Goal: Task Accomplishment & Management: Manage account settings

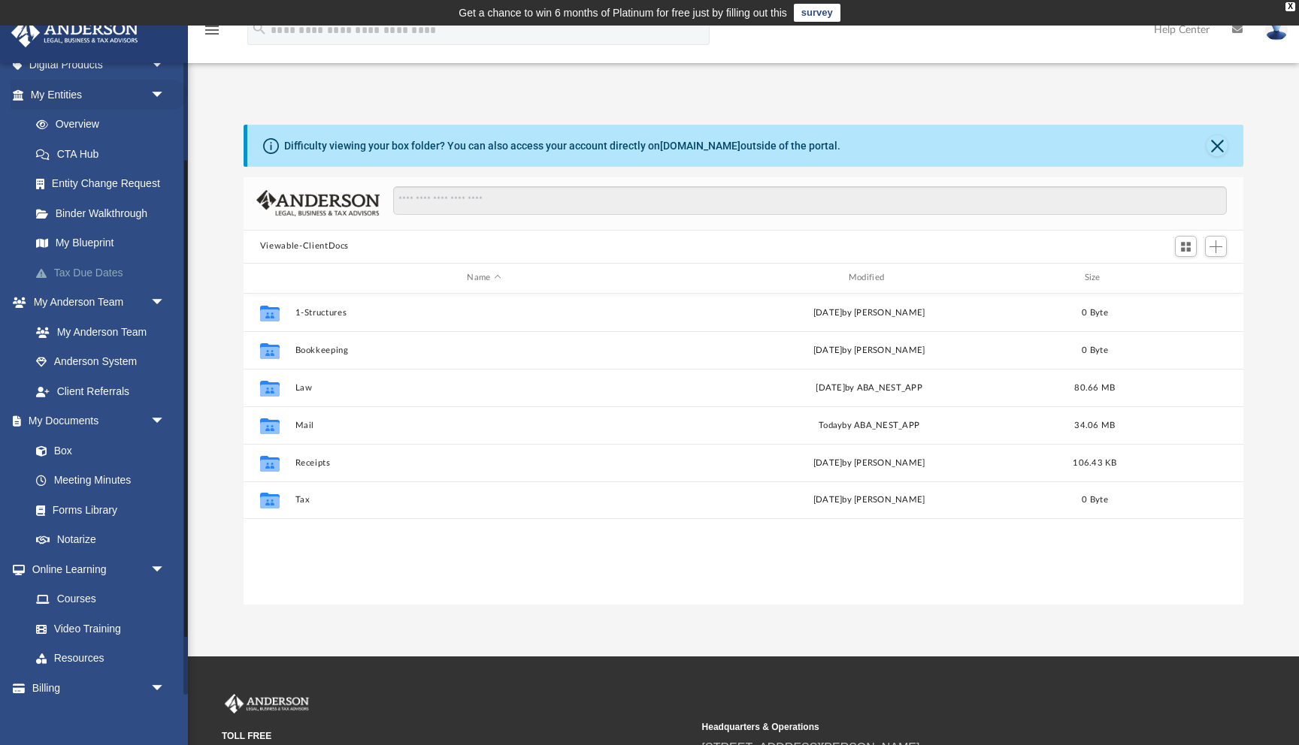
scroll to position [207, 0]
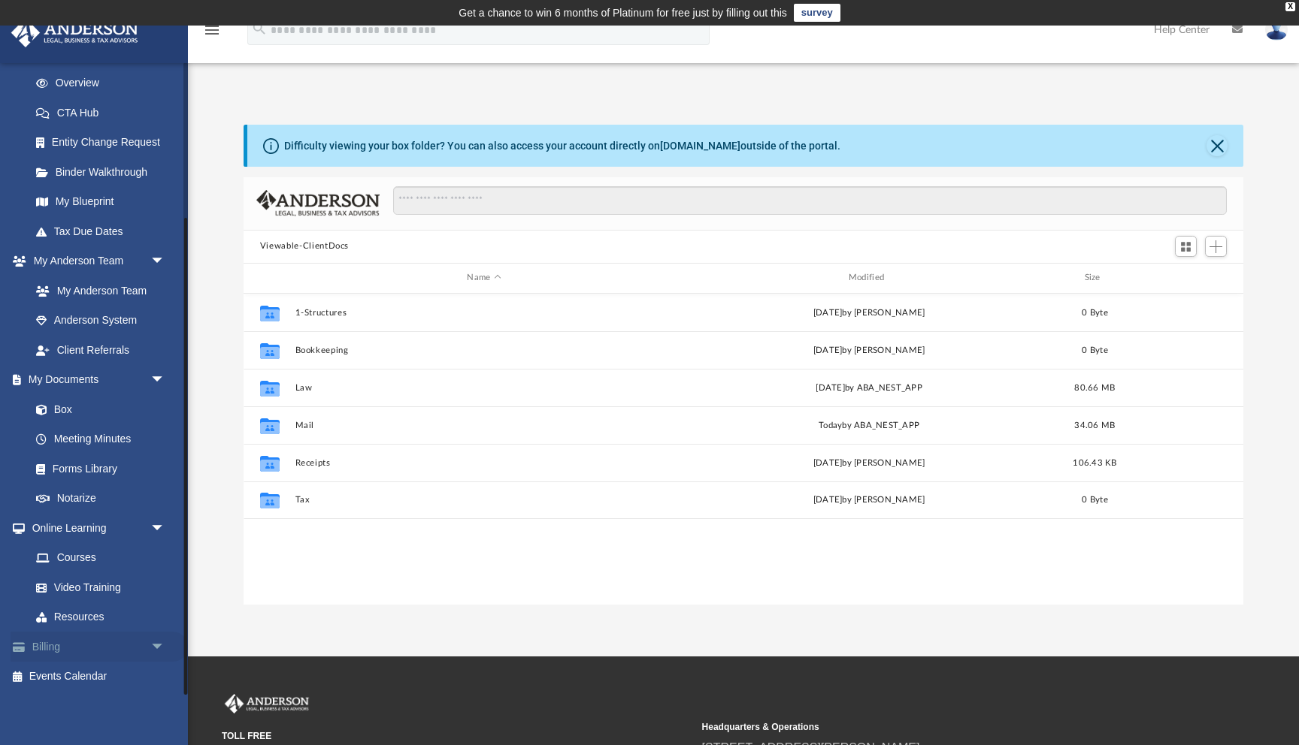
click at [82, 642] on link "Billing arrow_drop_down" at bounding box center [99, 647] width 177 height 30
click at [158, 647] on span "arrow_drop_down" at bounding box center [165, 647] width 30 height 31
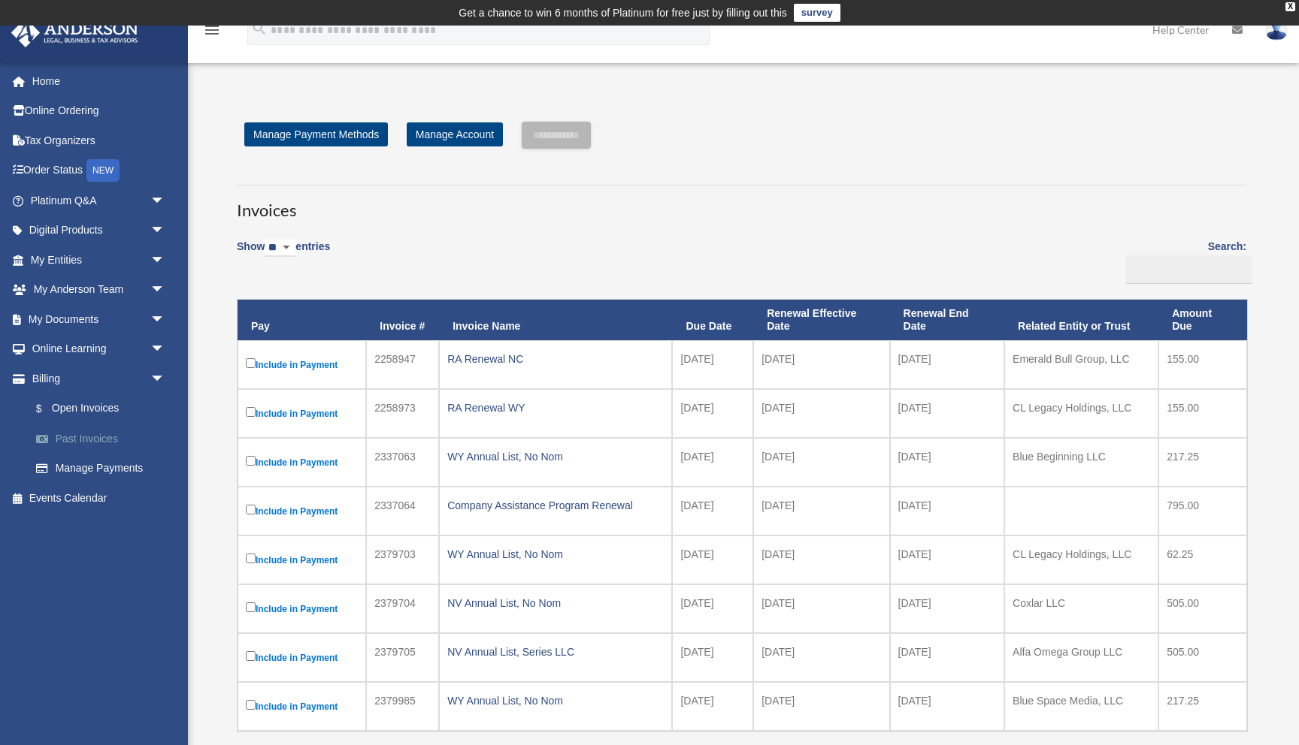
click at [86, 432] on link "Past Invoices" at bounding box center [104, 439] width 167 height 30
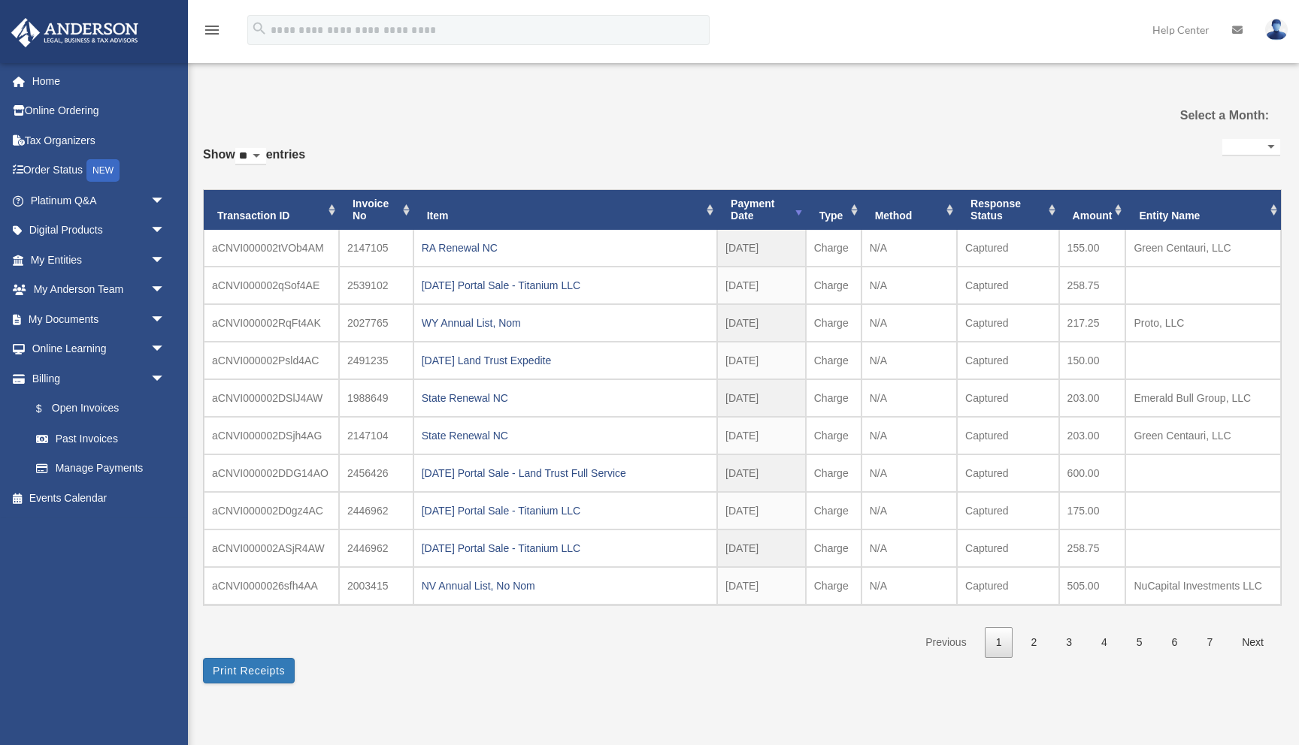
select select
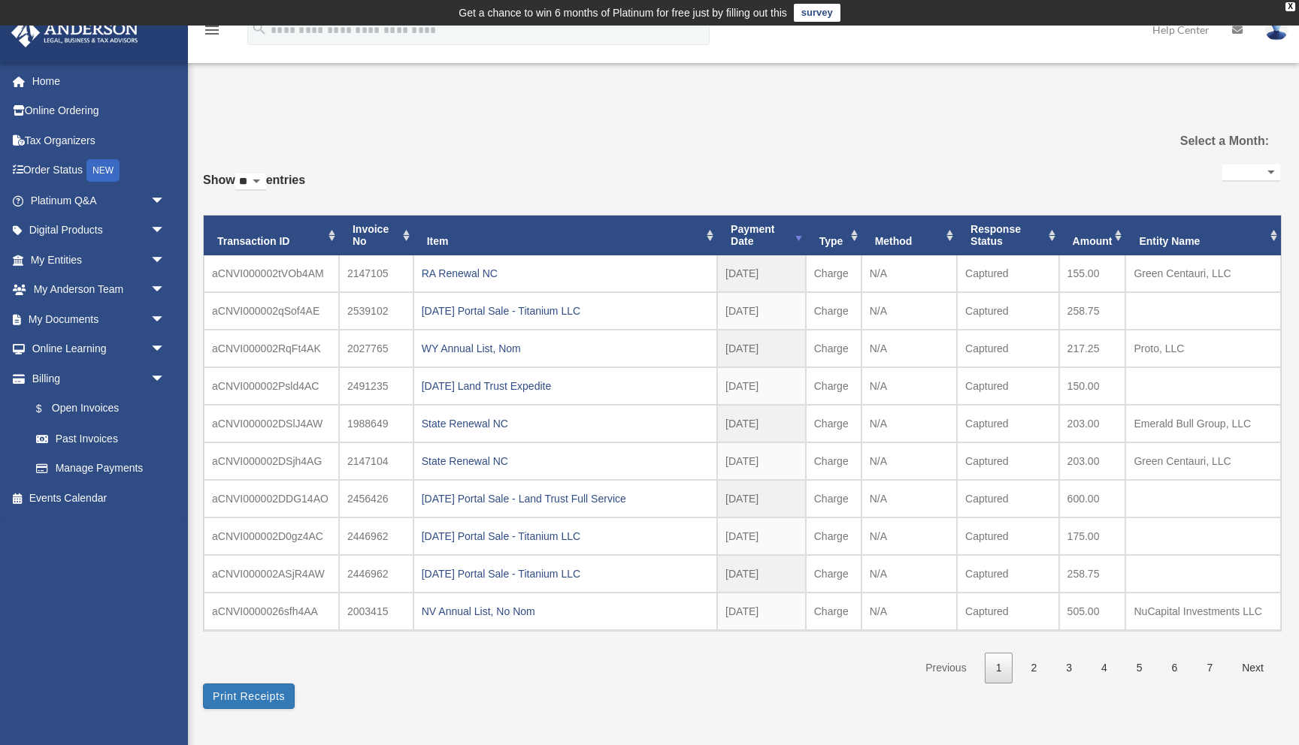
click at [1253, 154] on div "Select a Month:" at bounding box center [1190, 141] width 180 height 39
click at [1253, 165] on select "**********" at bounding box center [1251, 173] width 58 height 17
click at [262, 180] on select "** ** ** ***" at bounding box center [250, 182] width 31 height 17
select select "***"
click at [238, 174] on select "** ** ** ***" at bounding box center [250, 182] width 31 height 17
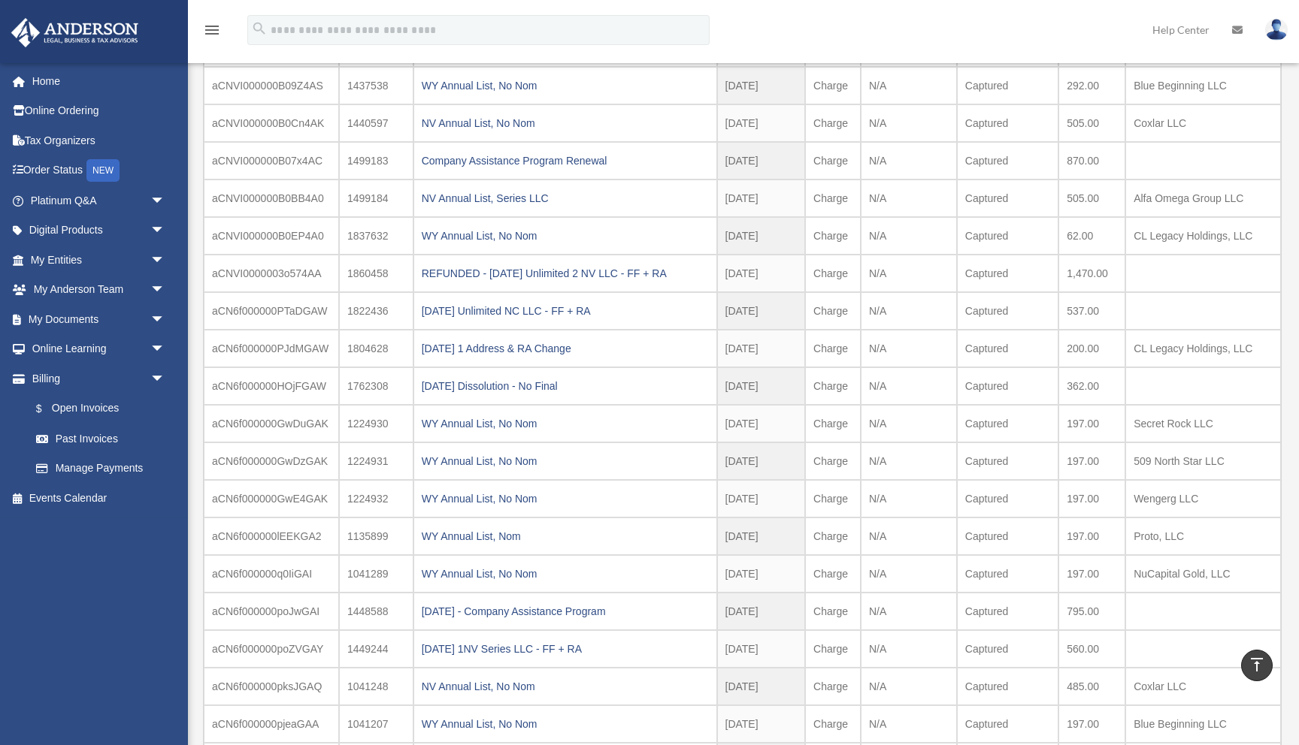
scroll to position [1090, 0]
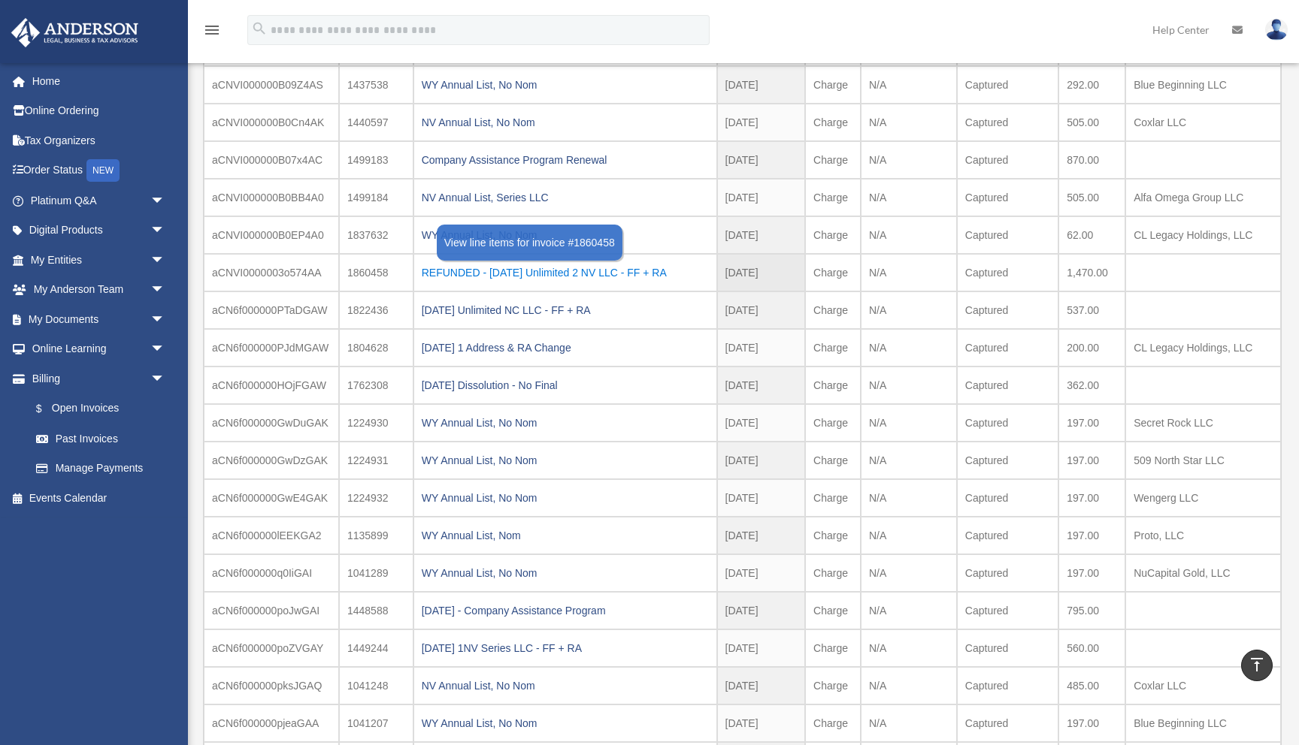
click at [534, 274] on div "REFUNDED - 2023.12.18 Unlimited 2 NV LLC - FF + RA" at bounding box center [565, 272] width 287 height 21
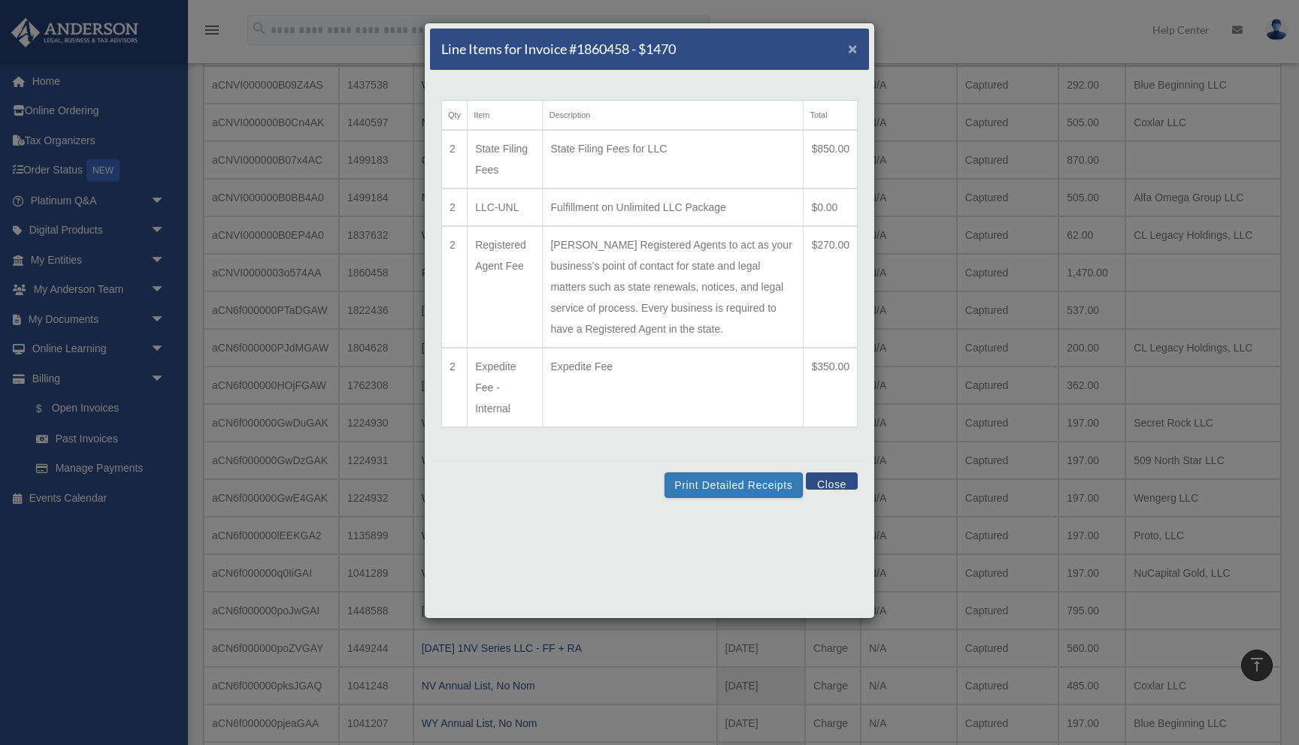
click at [856, 56] on span "×" at bounding box center [853, 48] width 10 height 17
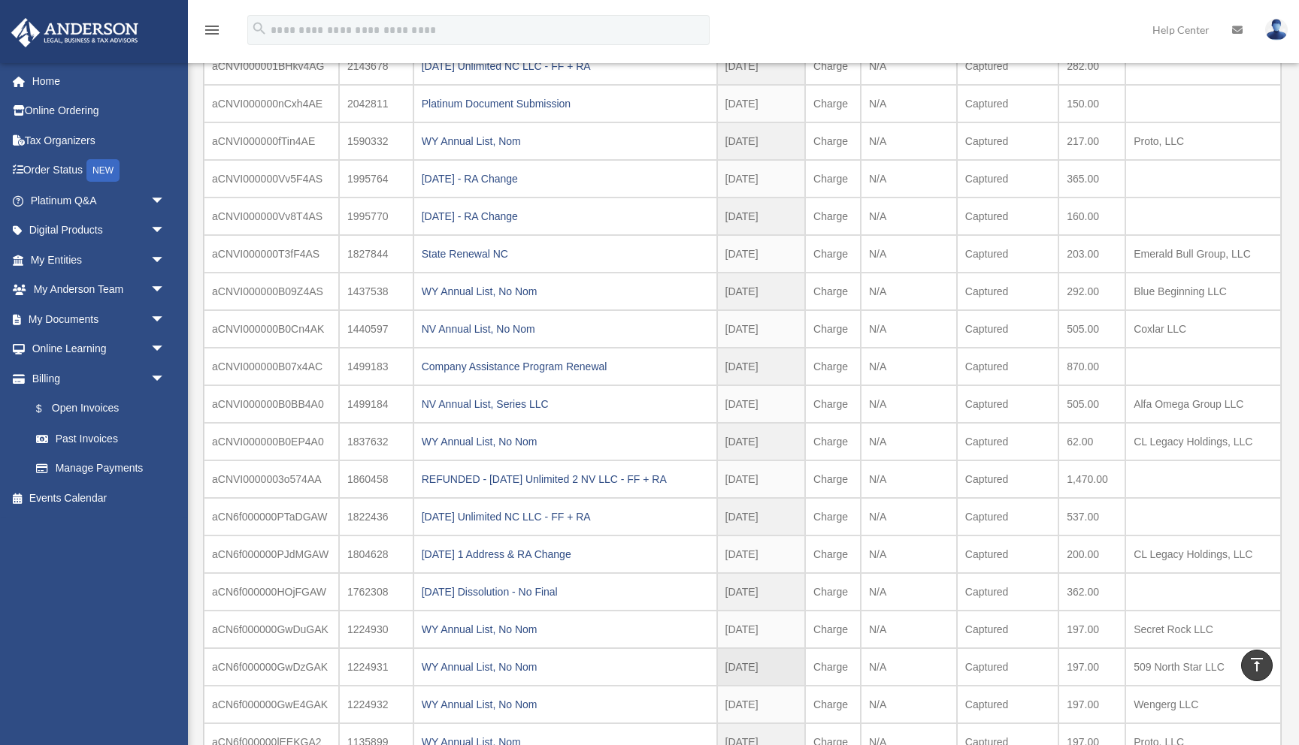
scroll to position [883, 0]
drag, startPoint x: 1260, startPoint y: 446, endPoint x: 289, endPoint y: 251, distance: 990.3
click at [289, 251] on tbody at bounding box center [742, 593] width 1077 height 2442
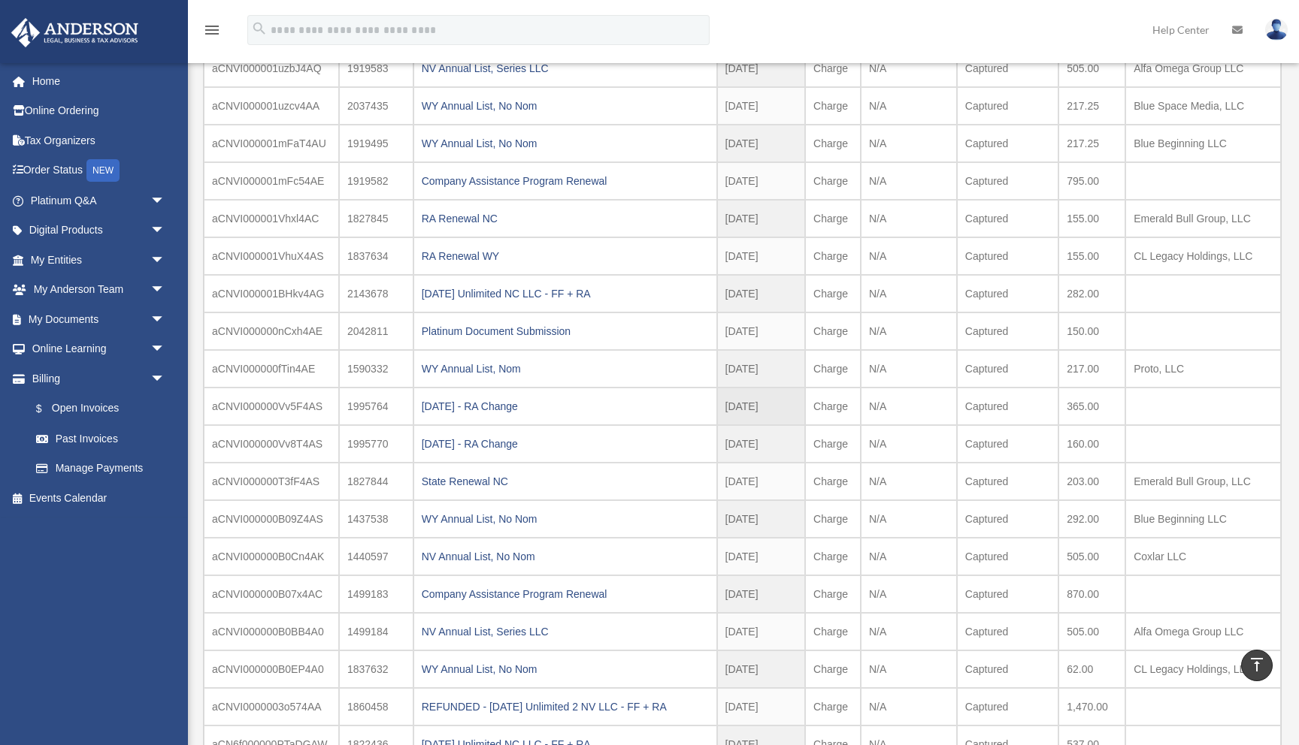
scroll to position [652, 0]
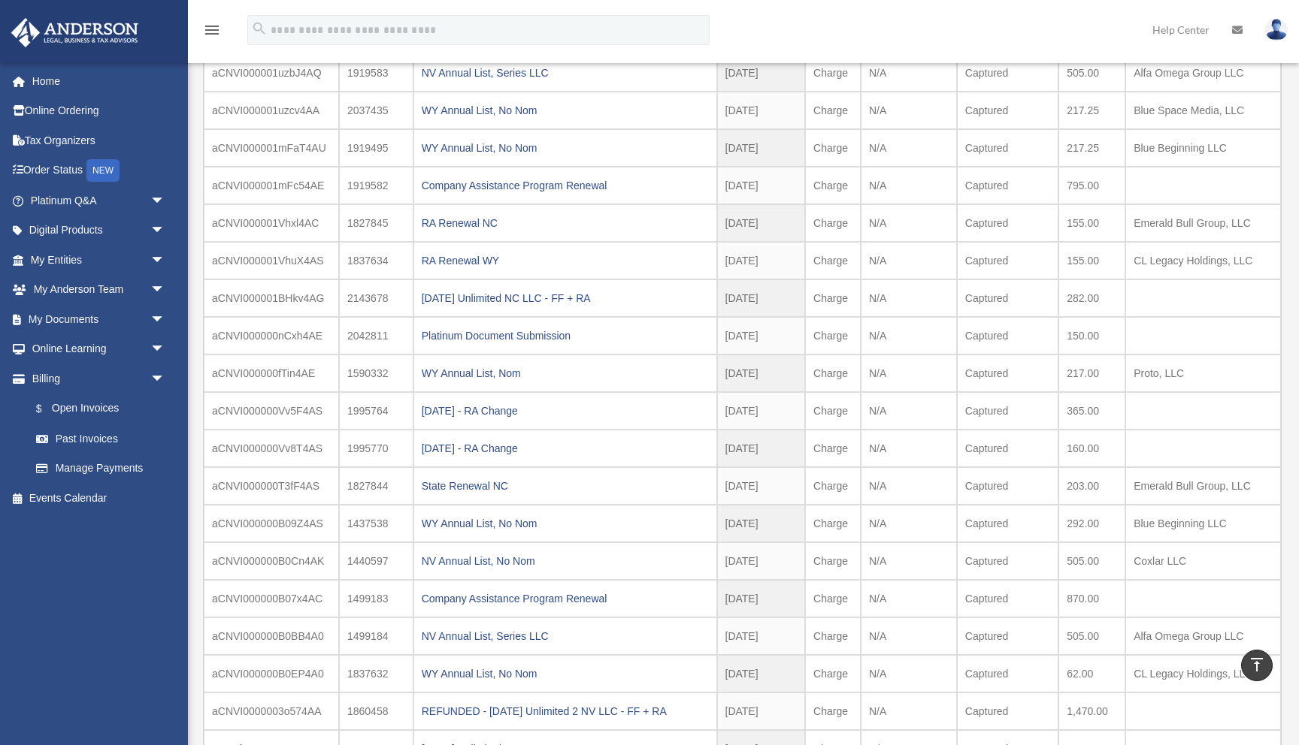
drag, startPoint x: 213, startPoint y: 221, endPoint x: 1148, endPoint y: 667, distance: 1035.0
copy tbody "aCNVI000001Vhxl4AC 1827845 RA Renewal NC 2024-11-07 2024 - Nov Charge N/A Captu…"
click at [1128, 84] on td "Alfa Omega Group LLC" at bounding box center [1203, 73] width 156 height 38
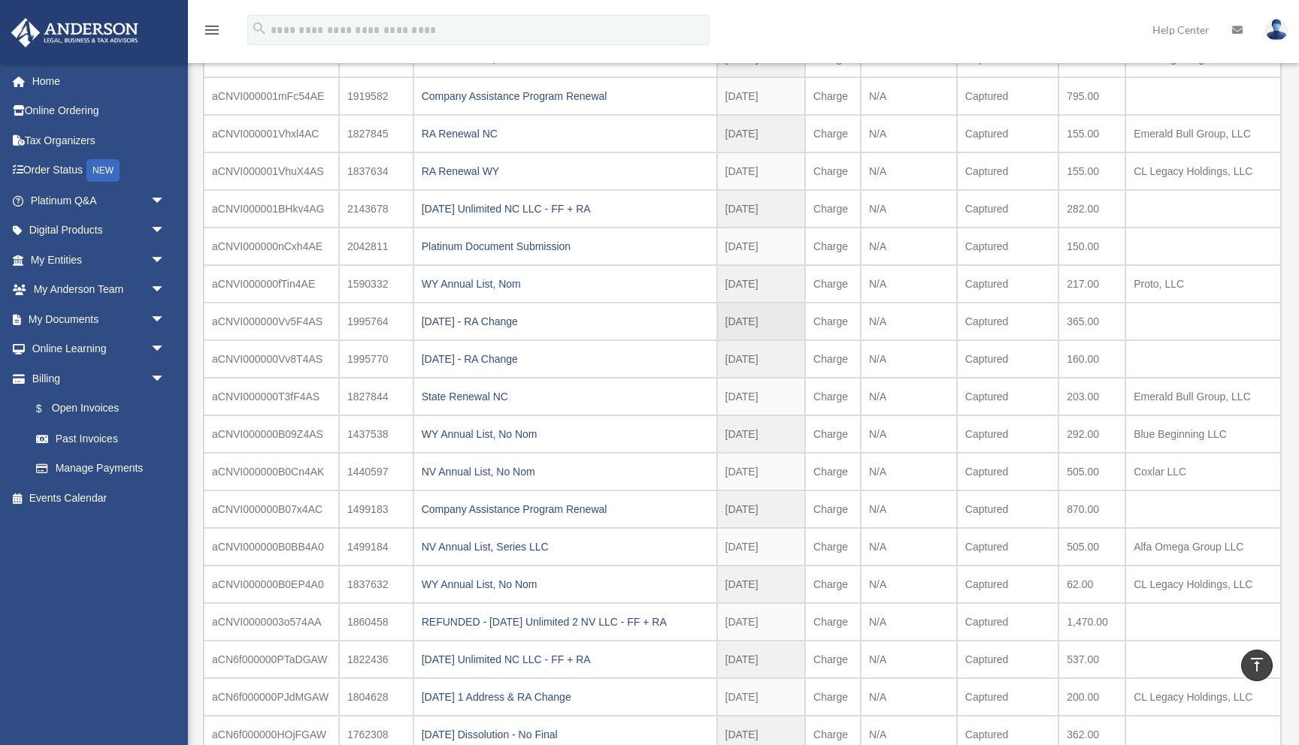
scroll to position [743, 0]
drag, startPoint x: 1256, startPoint y: 579, endPoint x: 1134, endPoint y: 580, distance: 121.7
click at [1134, 580] on td "CL Legacy Holdings, LLC" at bounding box center [1203, 583] width 156 height 38
copy td "CL Legacy Holdings, LLC"
click at [485, 355] on div "2024-04-04 - RA Change" at bounding box center [565, 356] width 287 height 21
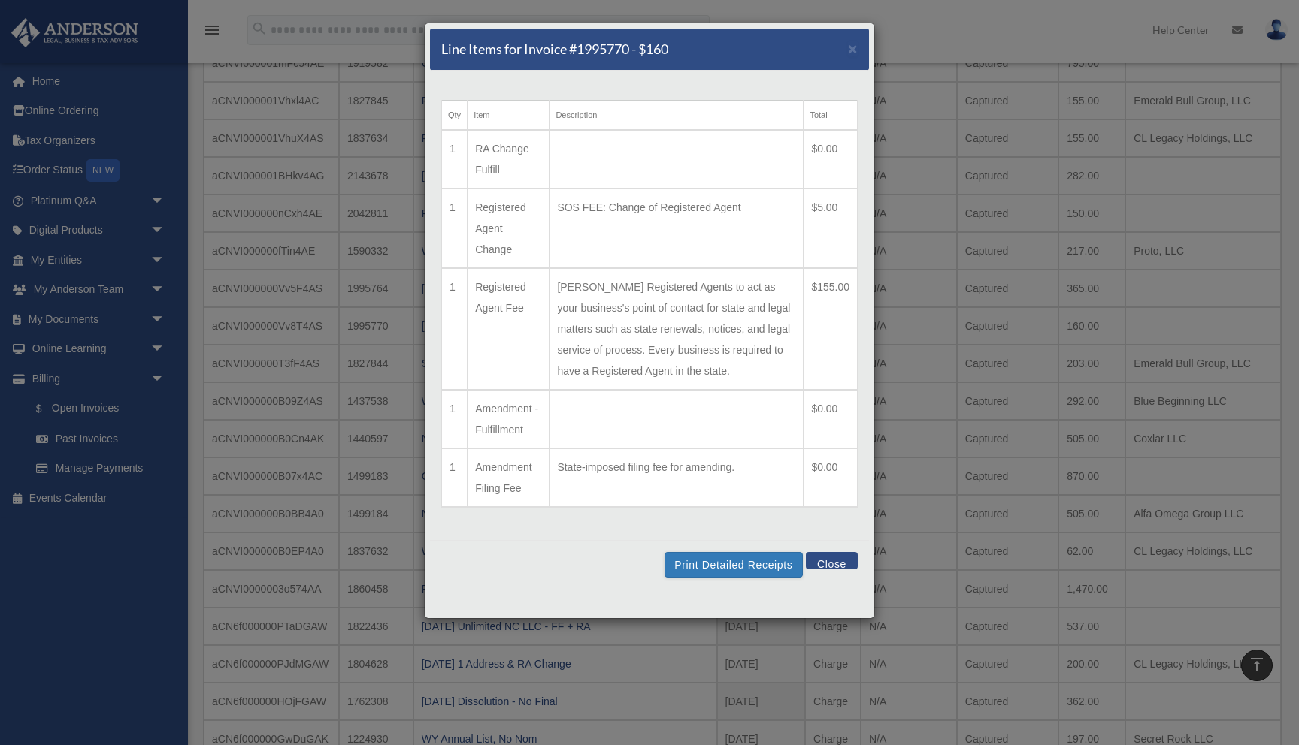
scroll to position [772, 0]
click at [849, 53] on span "×" at bounding box center [853, 48] width 10 height 17
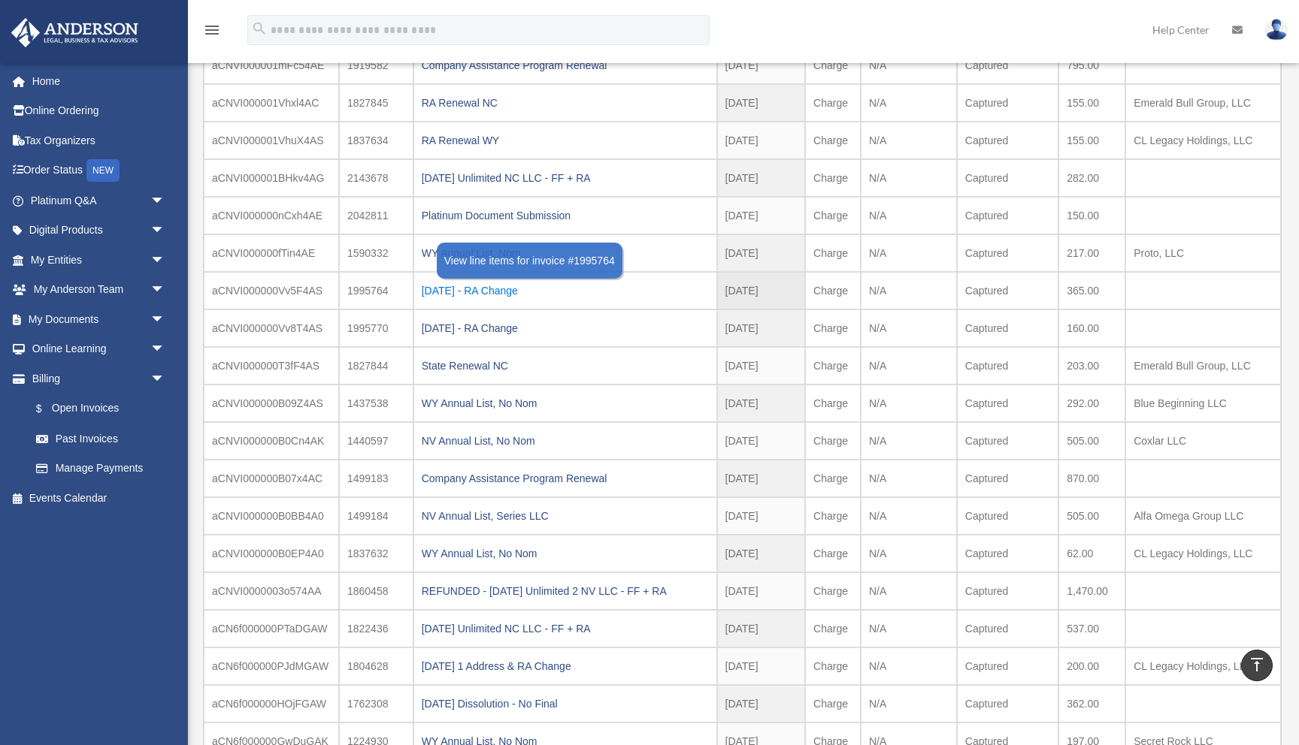
click at [511, 286] on div "2024-04-04 - RA Change" at bounding box center [565, 290] width 287 height 21
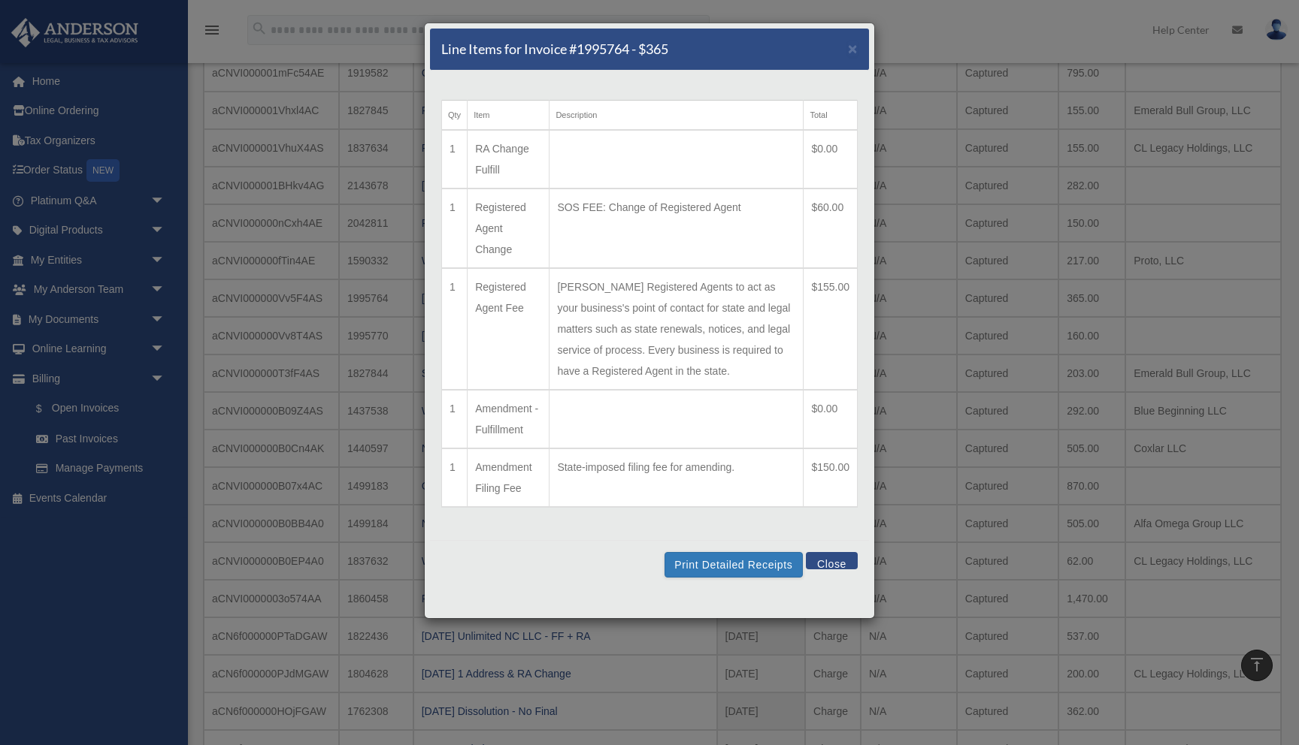
scroll to position [769, 0]
click at [854, 51] on span "×" at bounding box center [853, 48] width 10 height 17
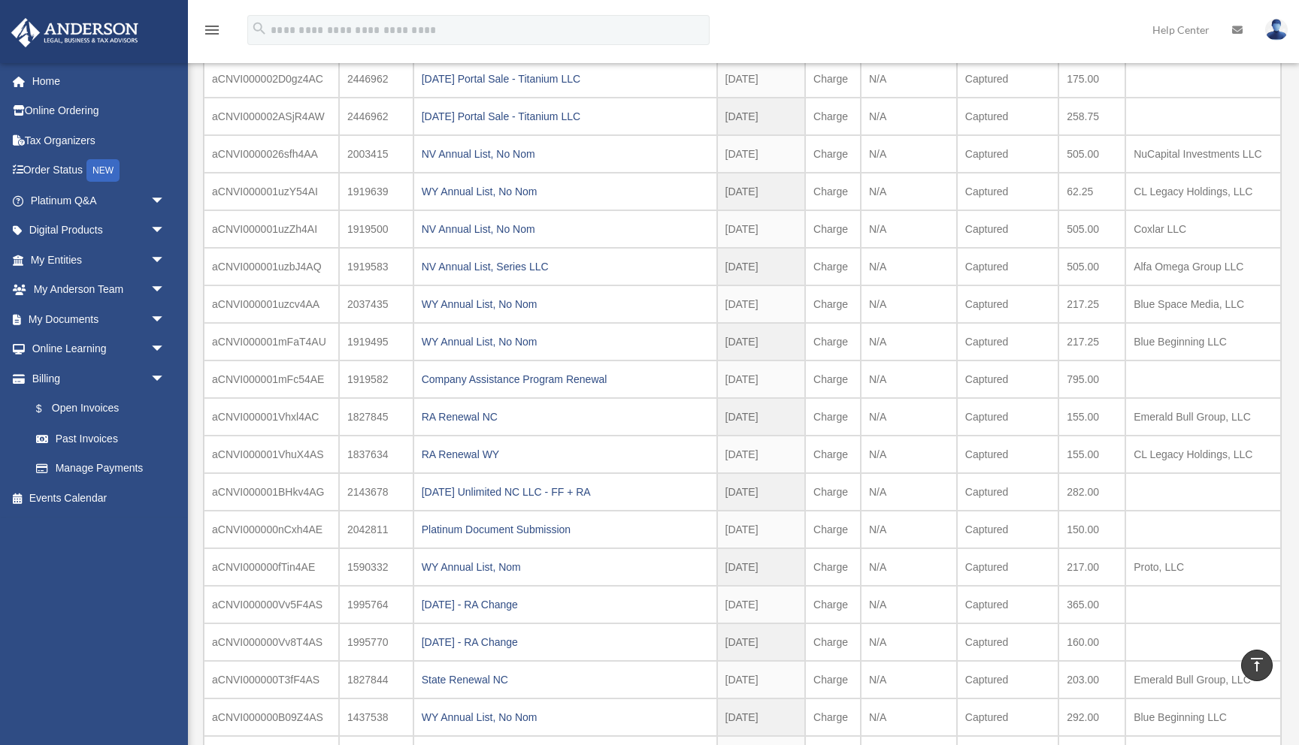
scroll to position [458, 0]
click at [546, 529] on div "Platinum Document Submission" at bounding box center [565, 529] width 287 height 21
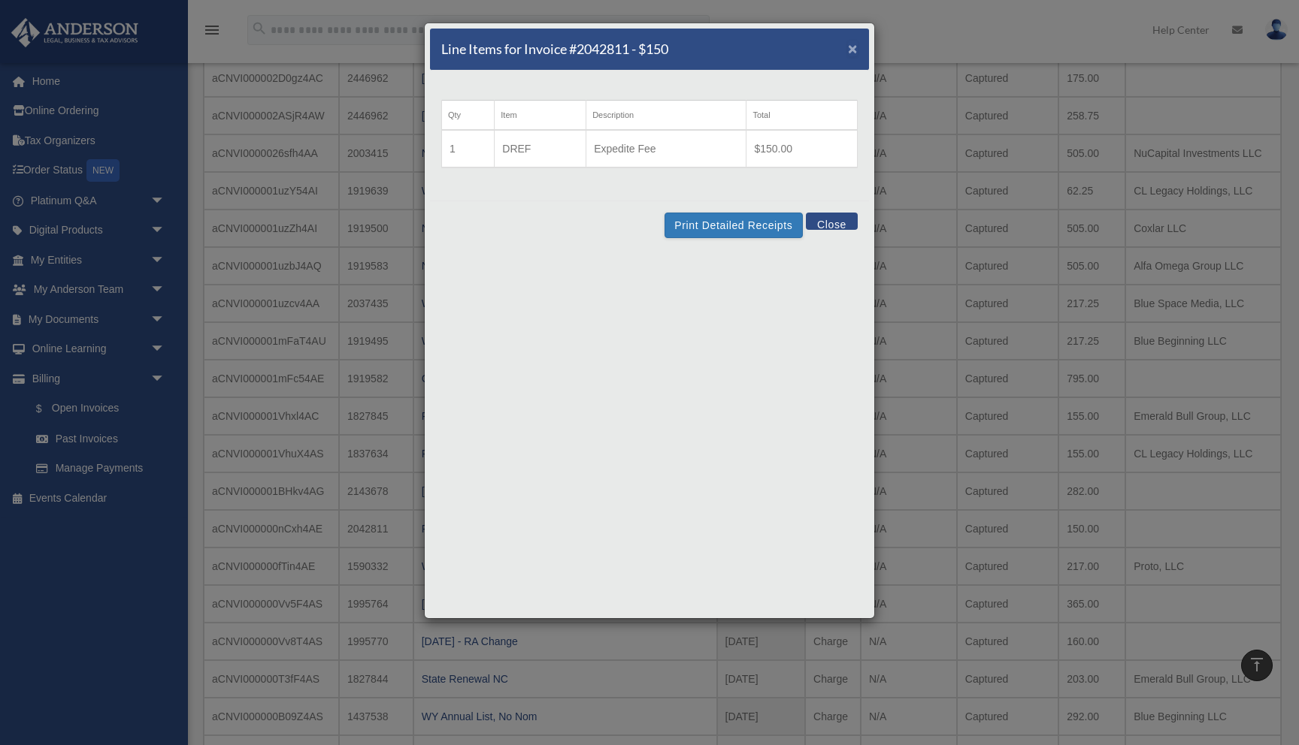
click at [854, 47] on span "×" at bounding box center [853, 48] width 10 height 17
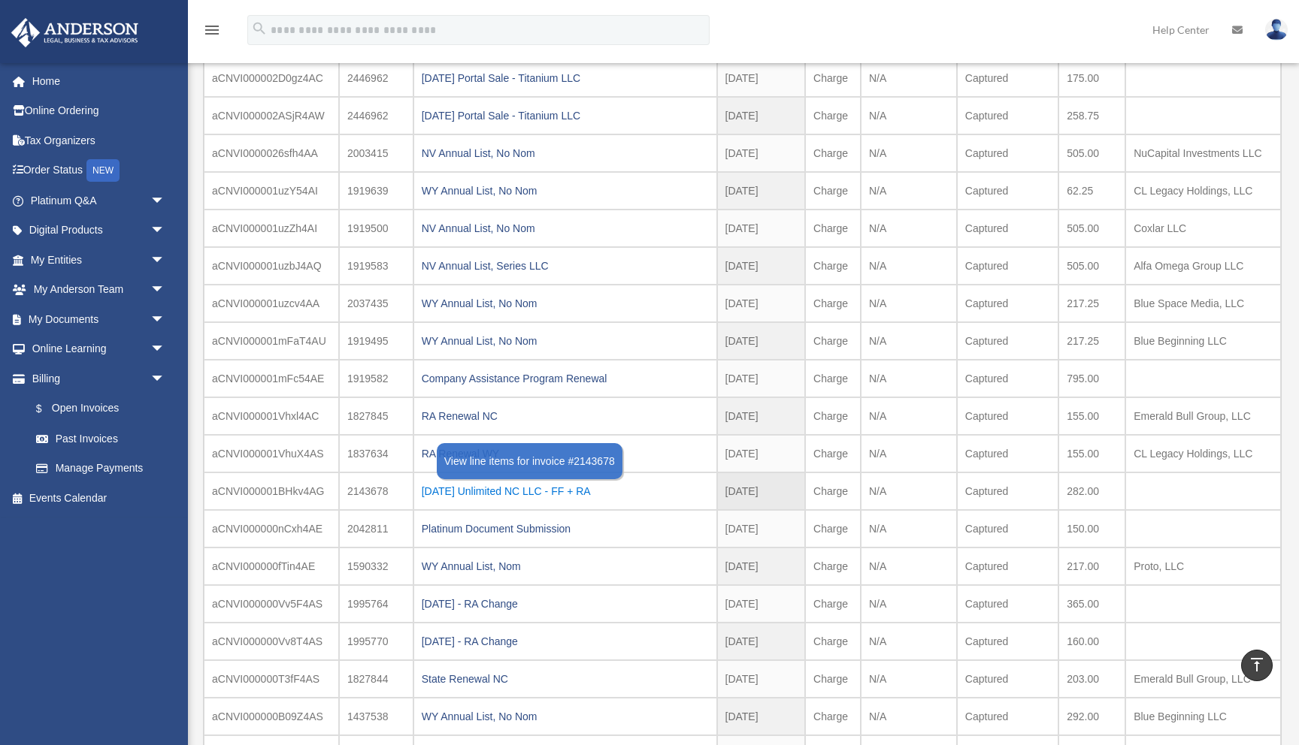
click at [578, 491] on div "2024.08.27 Unlimited NC LLC - FF + RA" at bounding box center [565, 491] width 287 height 21
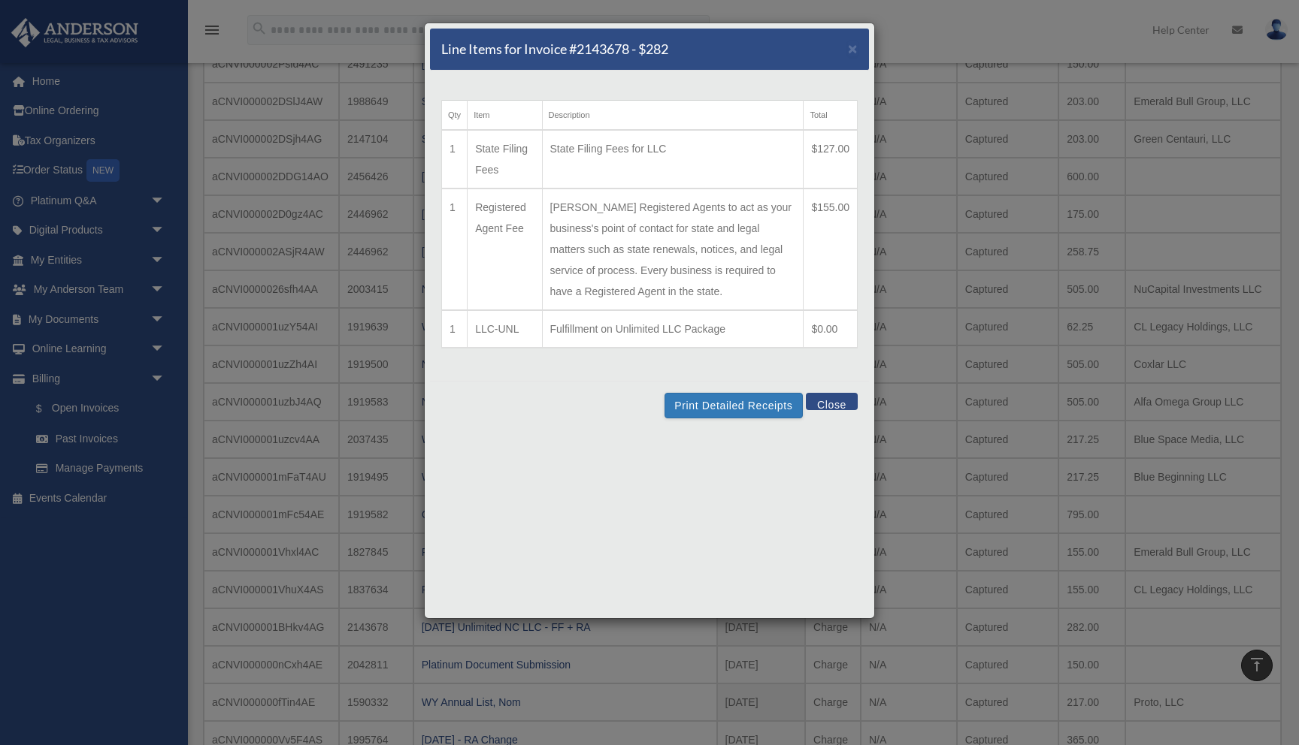
scroll to position [331, 0]
click at [854, 52] on span "×" at bounding box center [853, 48] width 10 height 17
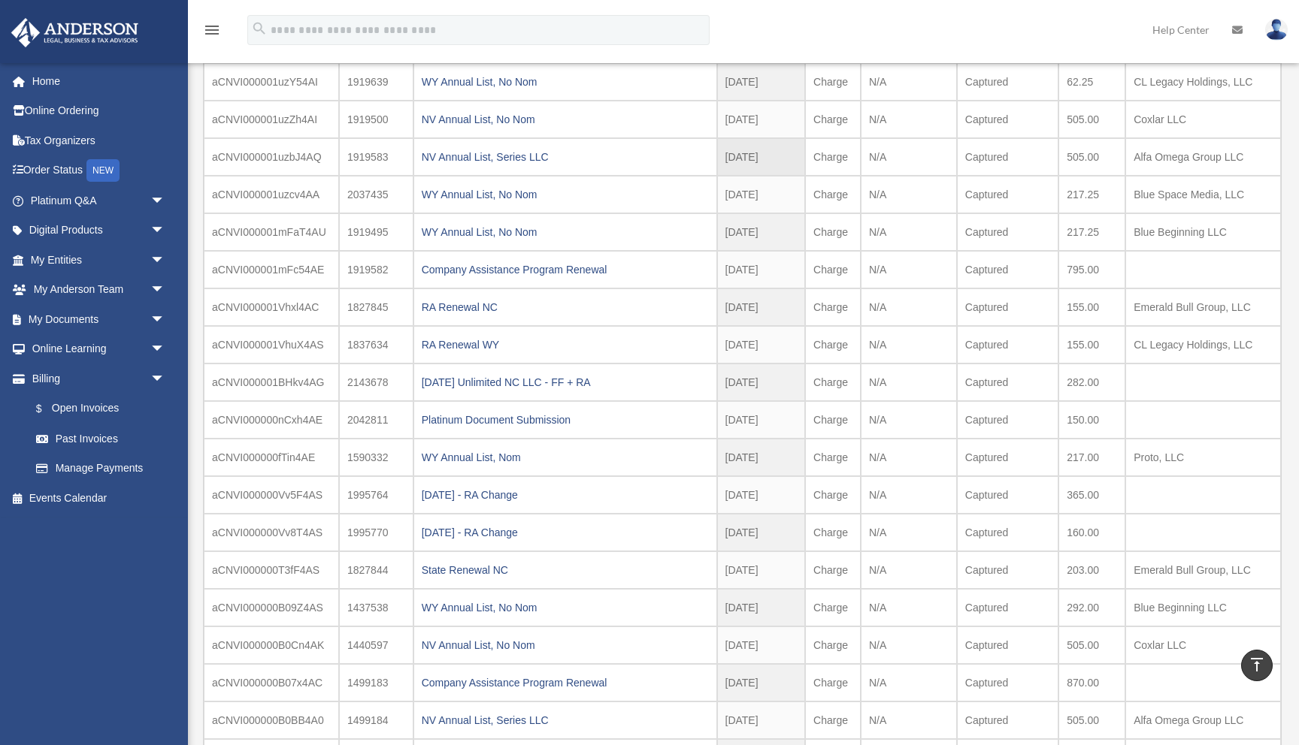
scroll to position [569, 0]
click at [584, 377] on div "2024.08.27 Unlimited NC LLC - FF + RA" at bounding box center [565, 380] width 287 height 21
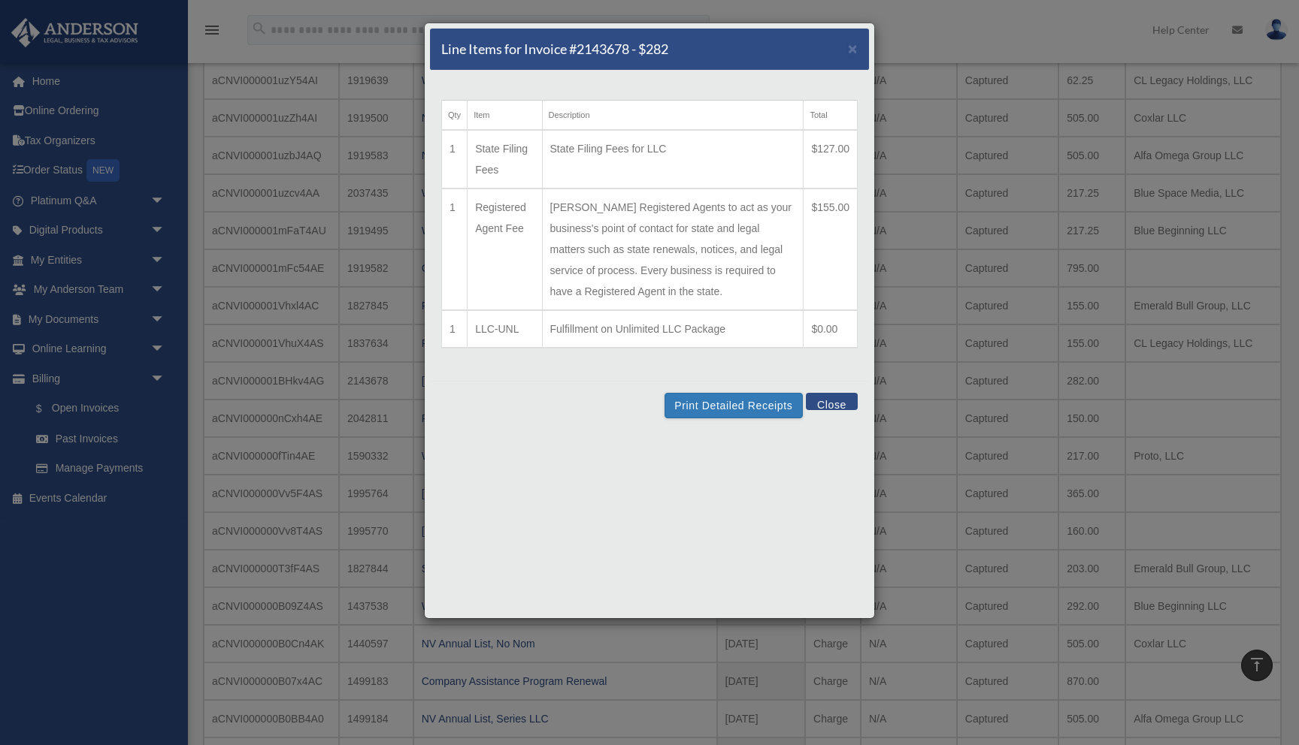
click at [835, 406] on button "Close" at bounding box center [832, 401] width 52 height 17
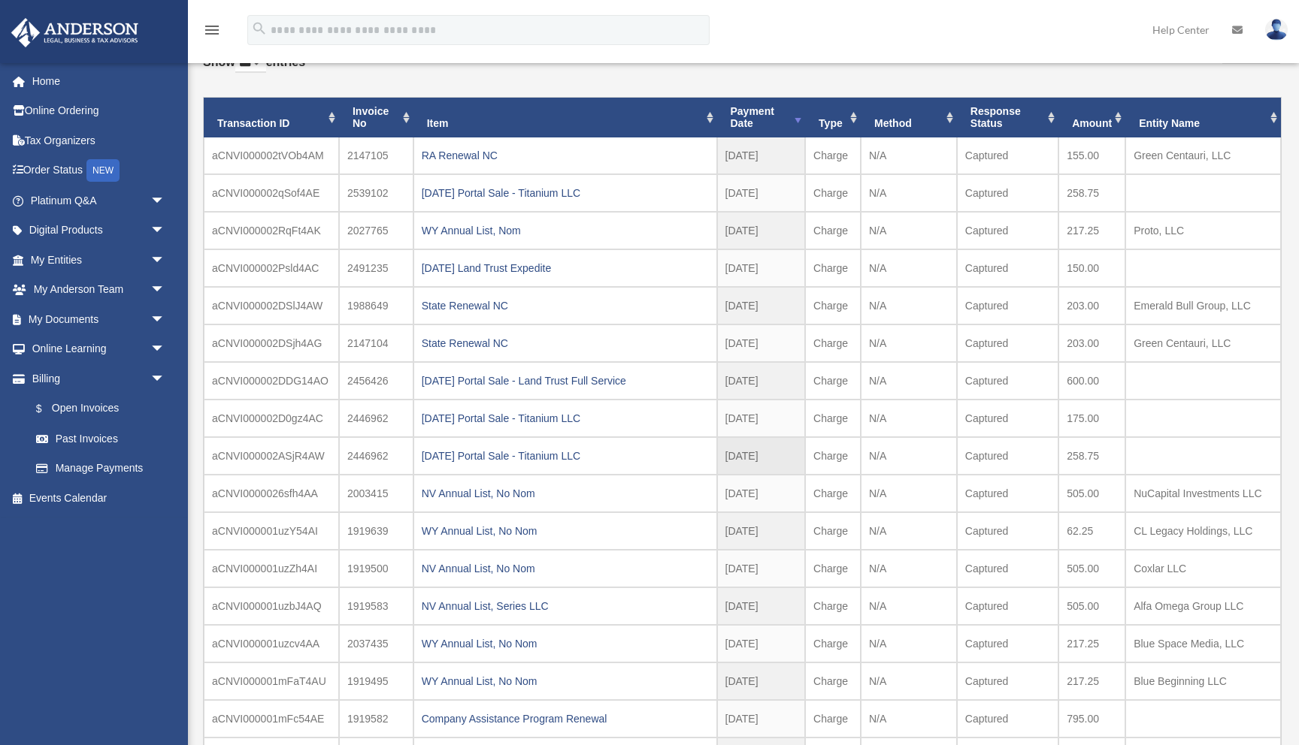
scroll to position [119, 0]
